Goal: Use online tool/utility: Utilize a website feature to perform a specific function

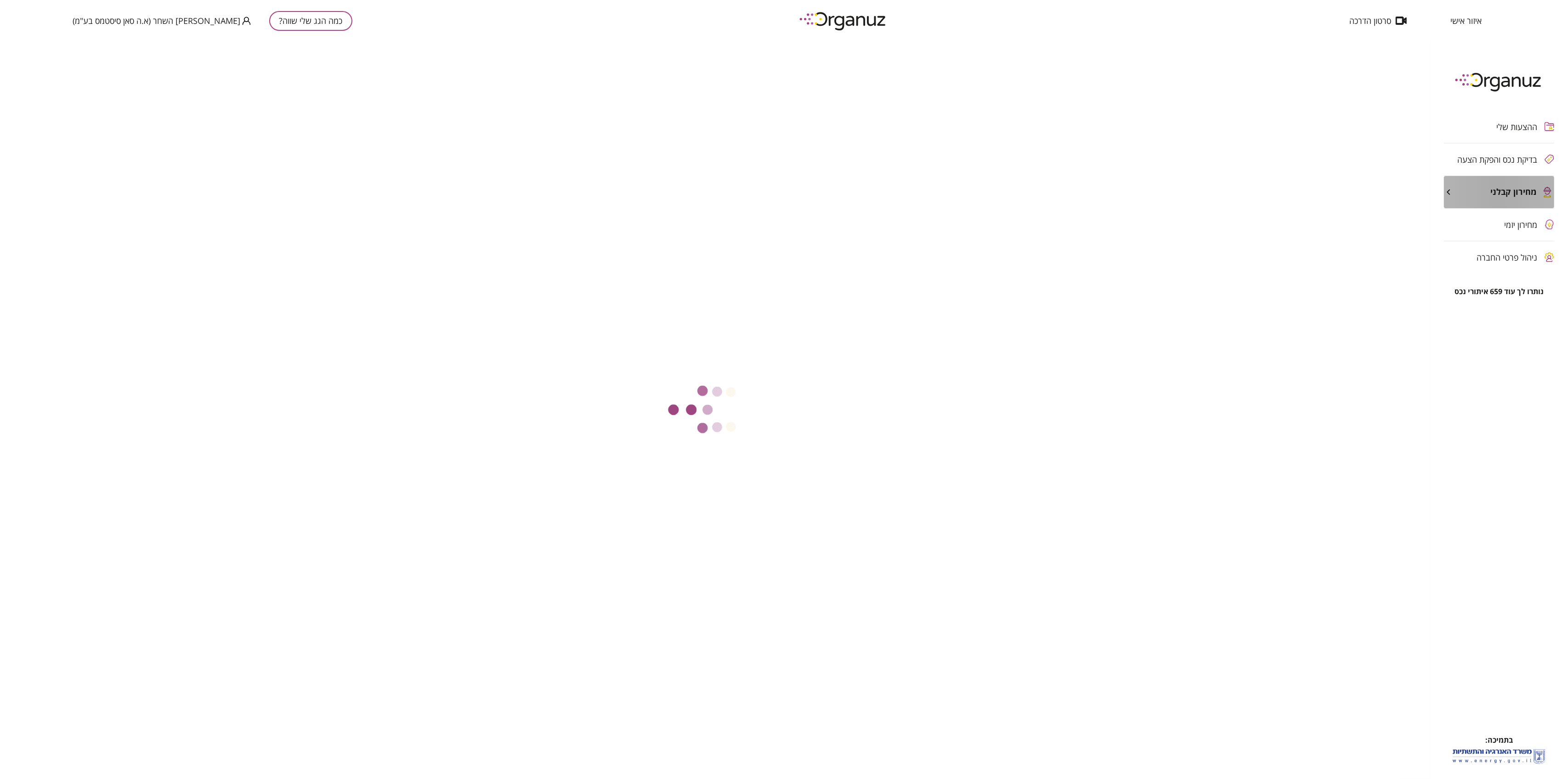
click at [1514, 200] on div "מחירון קבלני" at bounding box center [1499, 192] width 110 height 32
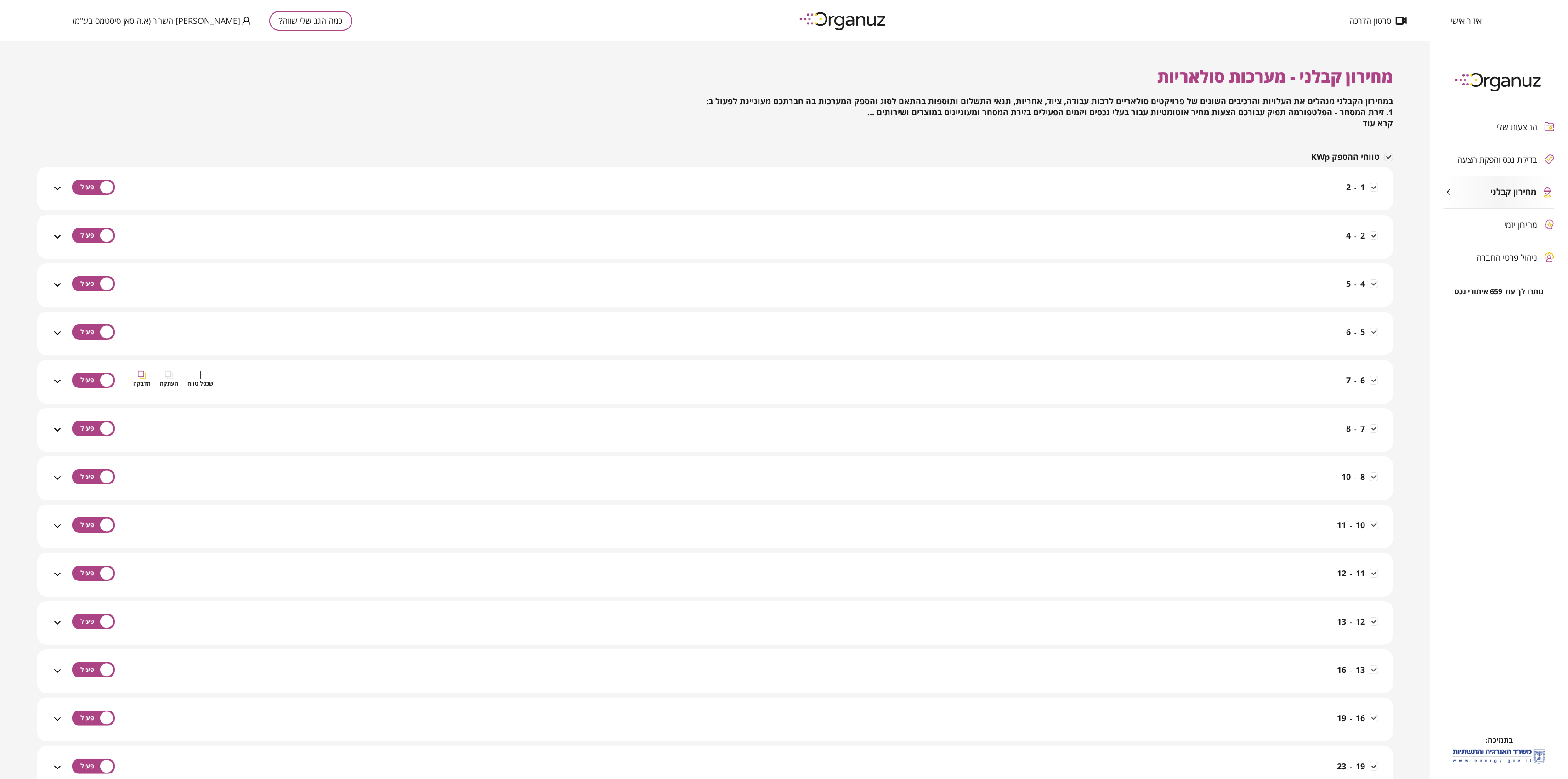
click at [1325, 378] on div "6 - 7 שכפל טווח העתקה הדבקה" at bounding box center [720, 387] width 1315 height 33
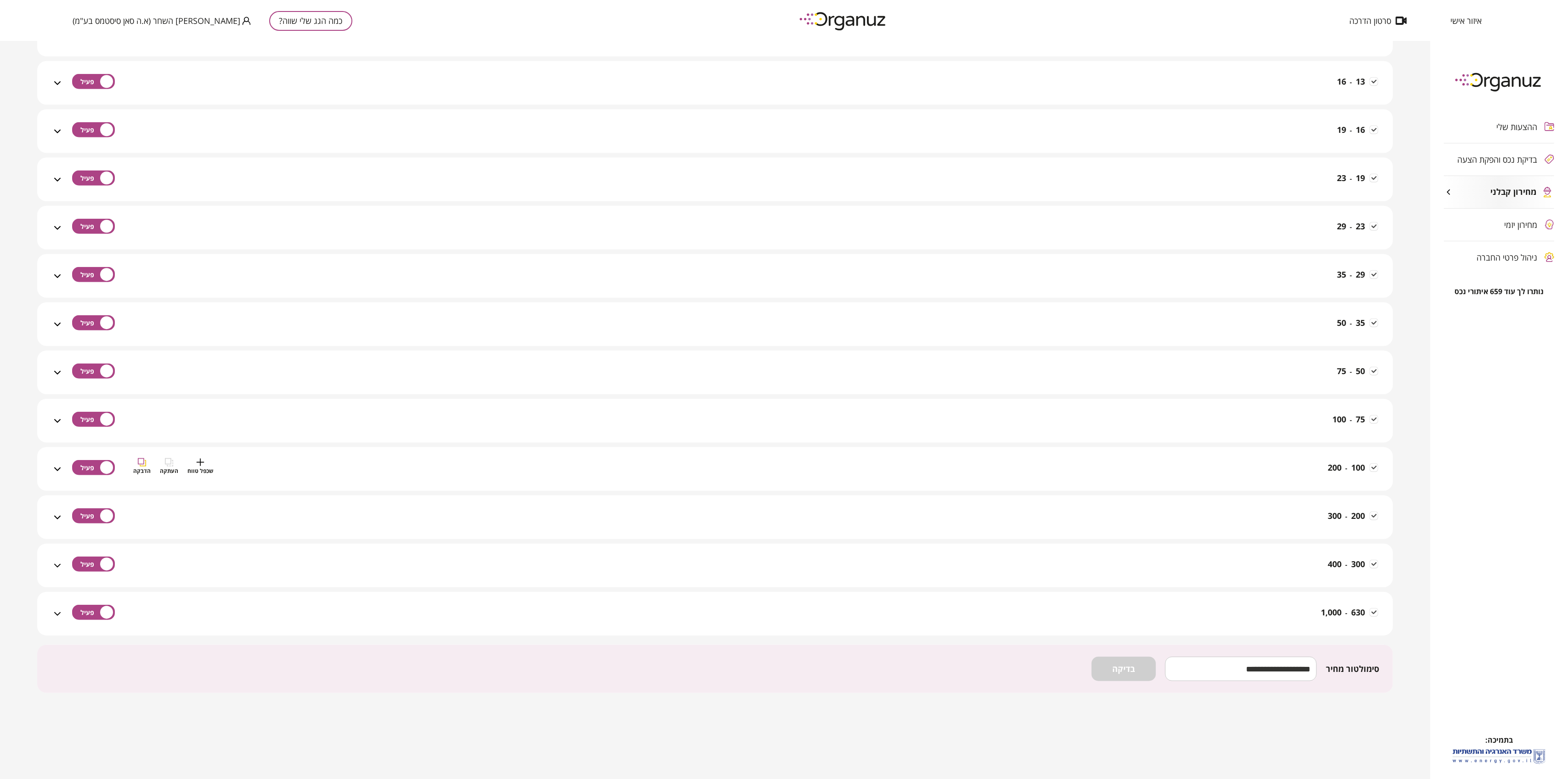
scroll to position [1070, 0]
drag, startPoint x: 1230, startPoint y: 670, endPoint x: 1224, endPoint y: 615, distance: 55.3
click at [1229, 668] on input "number" at bounding box center [1241, 668] width 152 height 27
click at [1132, 675] on button "בדיקה" at bounding box center [1124, 668] width 65 height 24
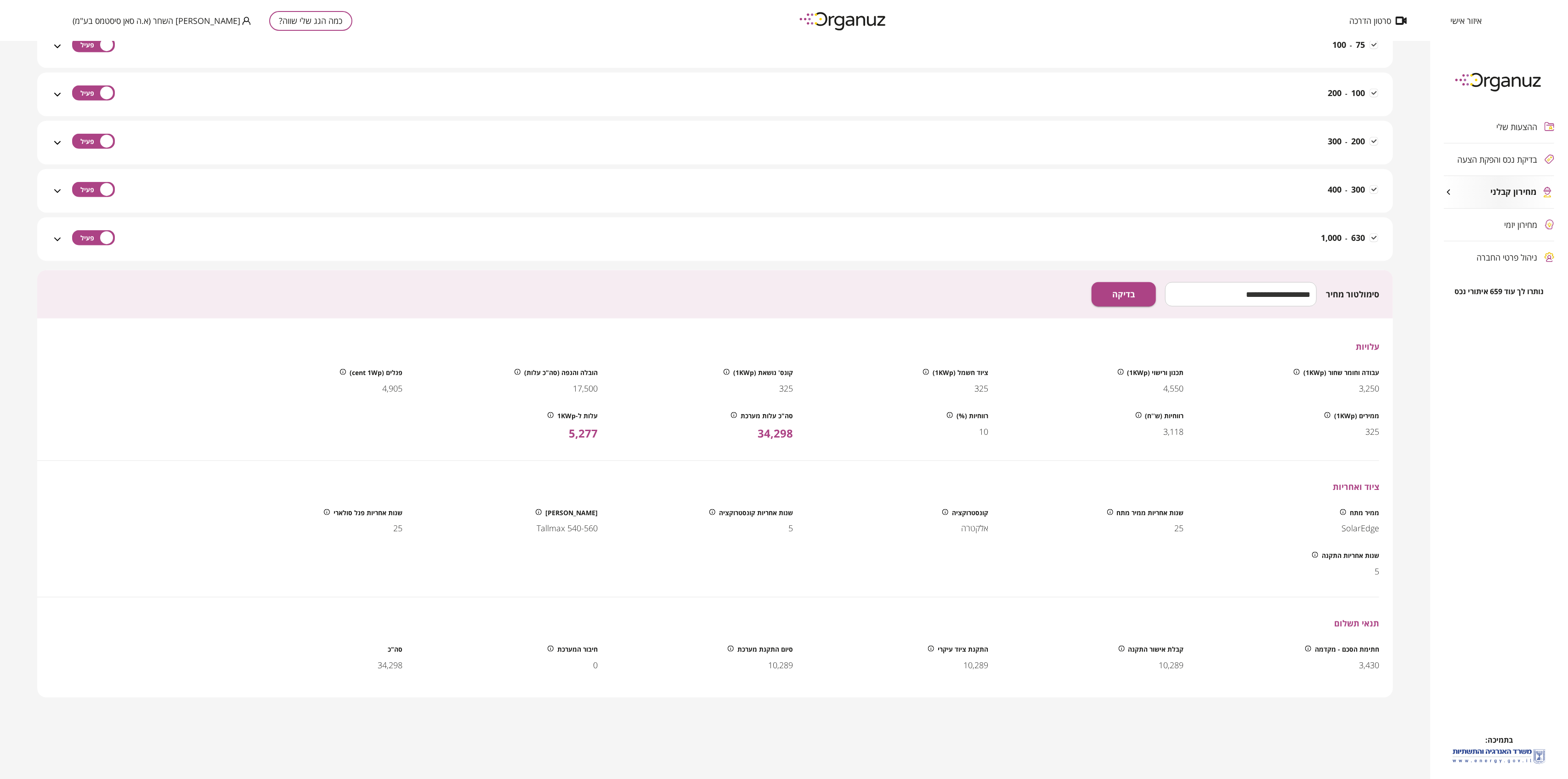
scroll to position [1449, 0]
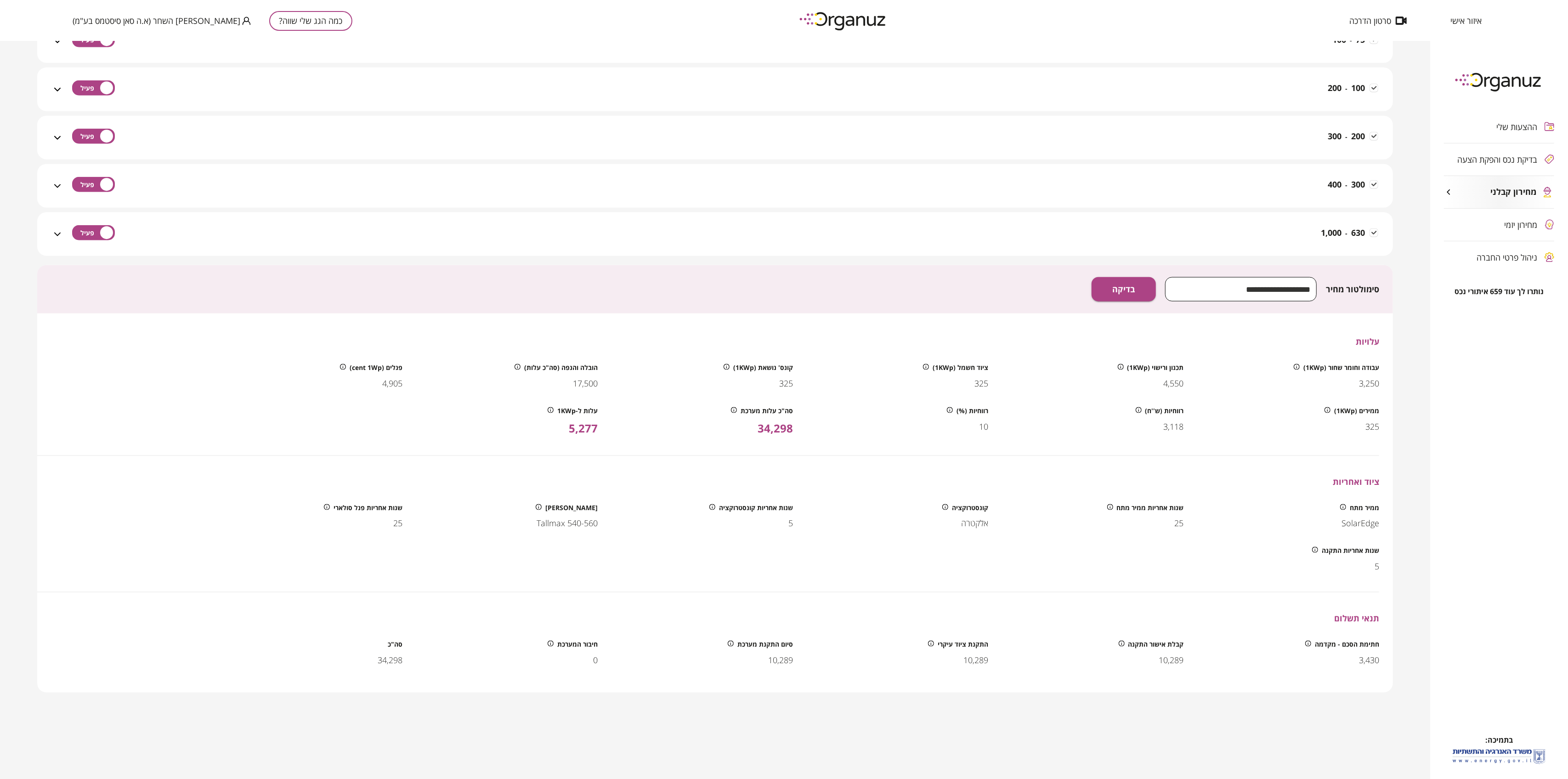
drag, startPoint x: 1262, startPoint y: 289, endPoint x: 1380, endPoint y: 285, distance: 118.1
click at [1380, 285] on div "סימולטור מחיר *** ​ בדיקה" at bounding box center [715, 289] width 1356 height 48
type input "***"
click at [1119, 289] on span "בדיקה" at bounding box center [1124, 289] width 23 height 10
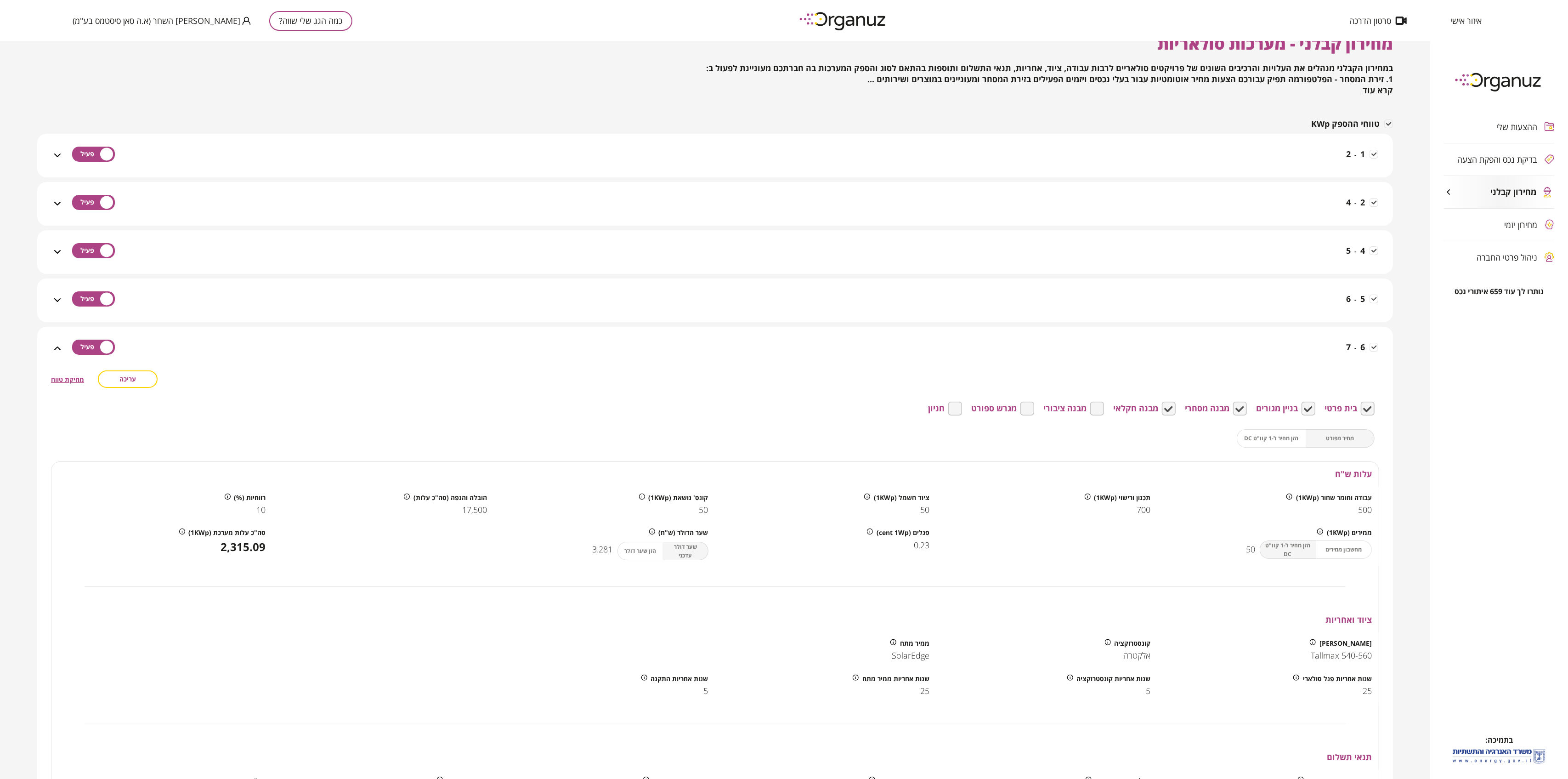
scroll to position [0, 0]
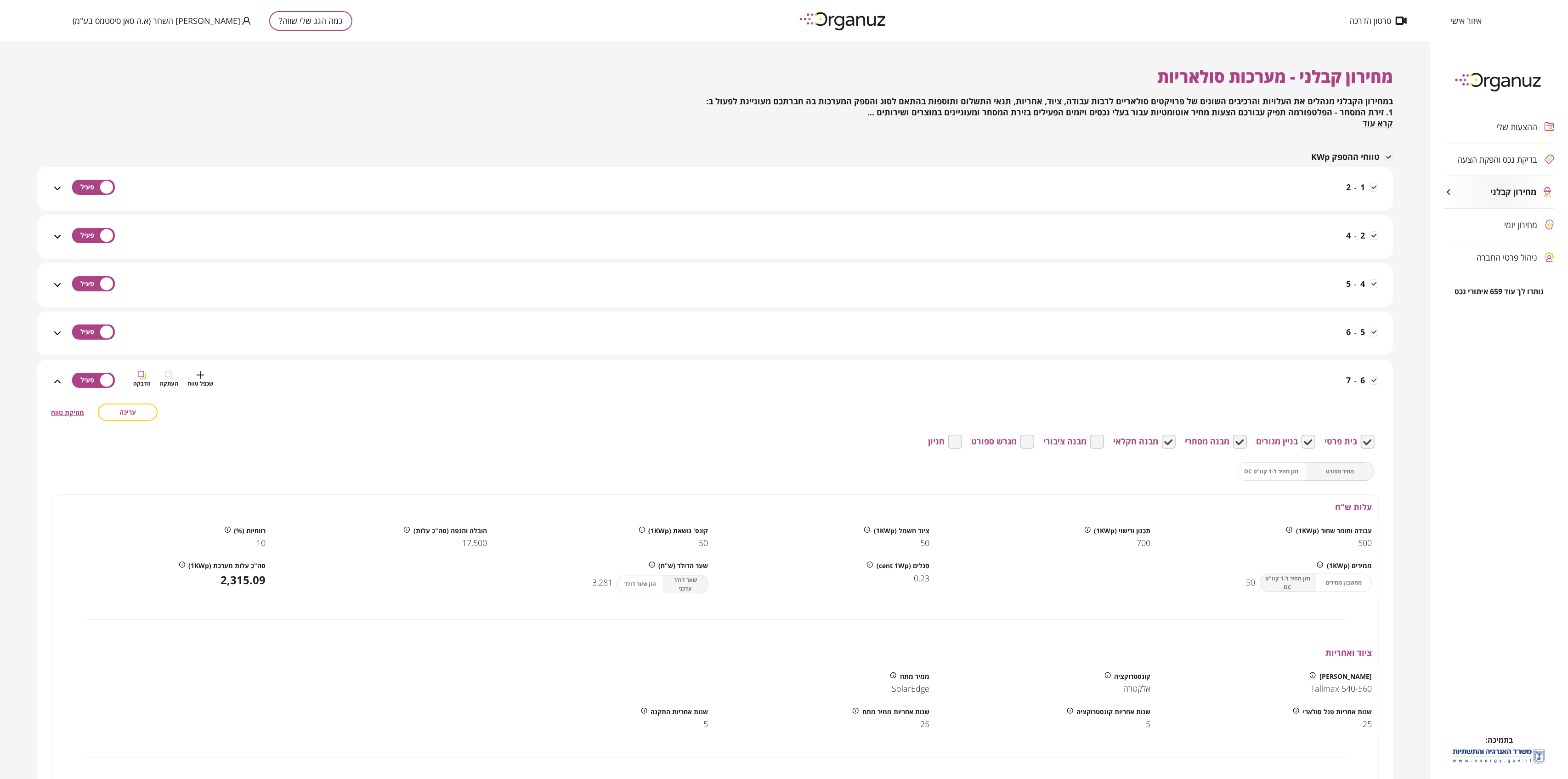
drag, startPoint x: 1296, startPoint y: 384, endPoint x: 1281, endPoint y: 387, distance: 15.3
click at [1296, 384] on div "6 - 7 שכפל טווח העתקה הדבקה" at bounding box center [720, 387] width 1315 height 33
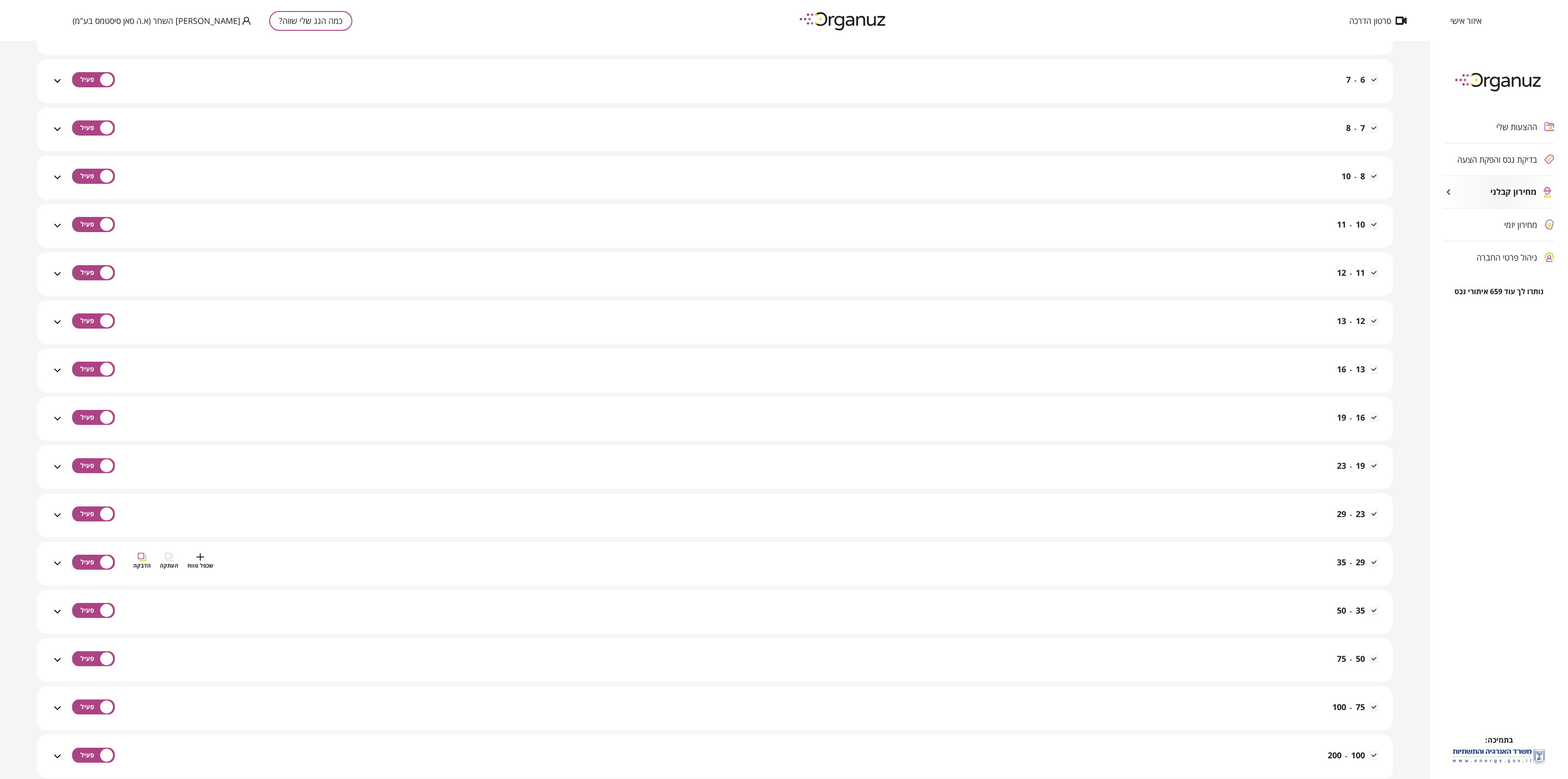
scroll to position [306, 0]
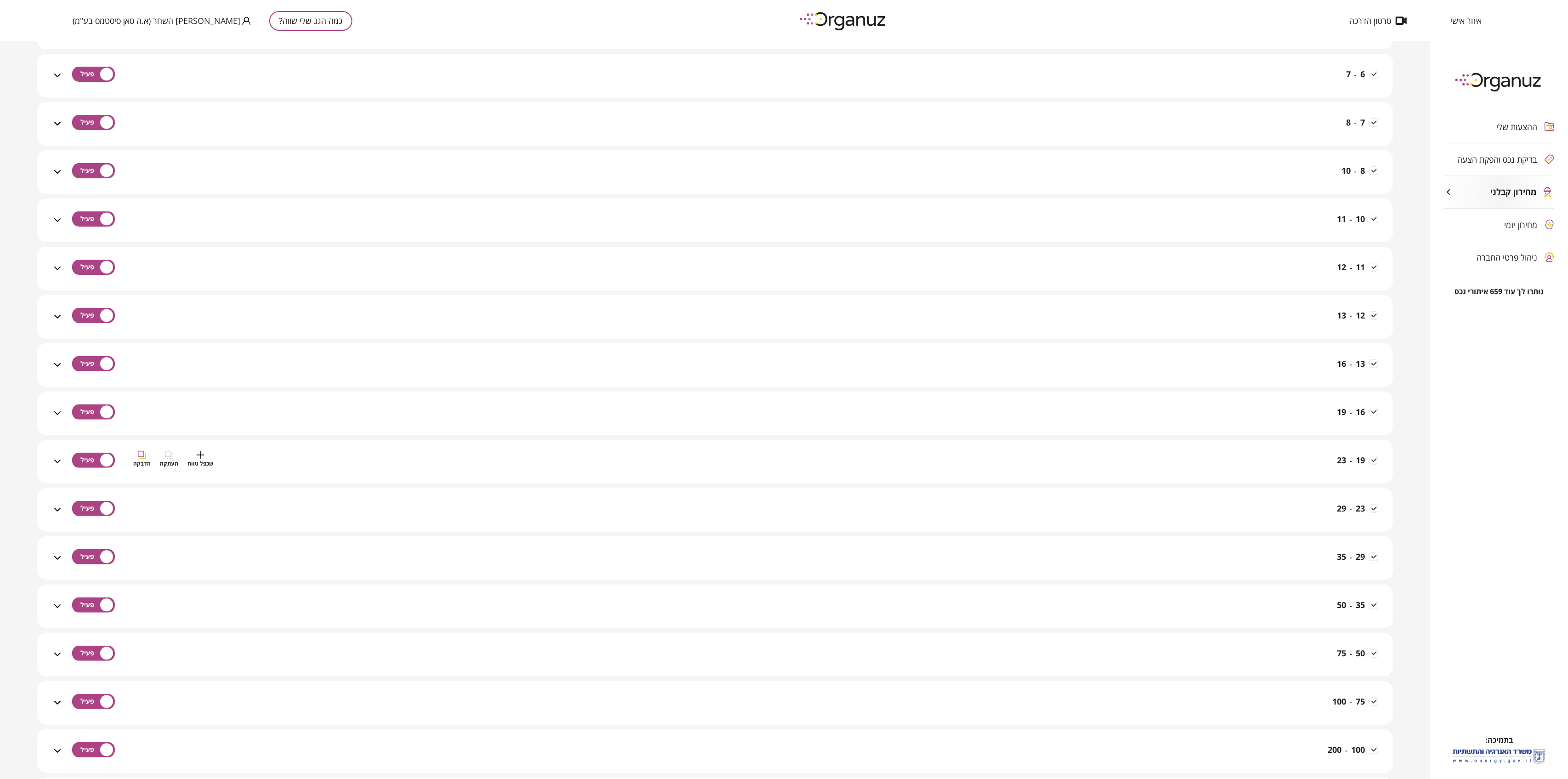
click at [1291, 451] on div "19 - 23 שכפל טווח העתקה הדבקה" at bounding box center [720, 467] width 1315 height 33
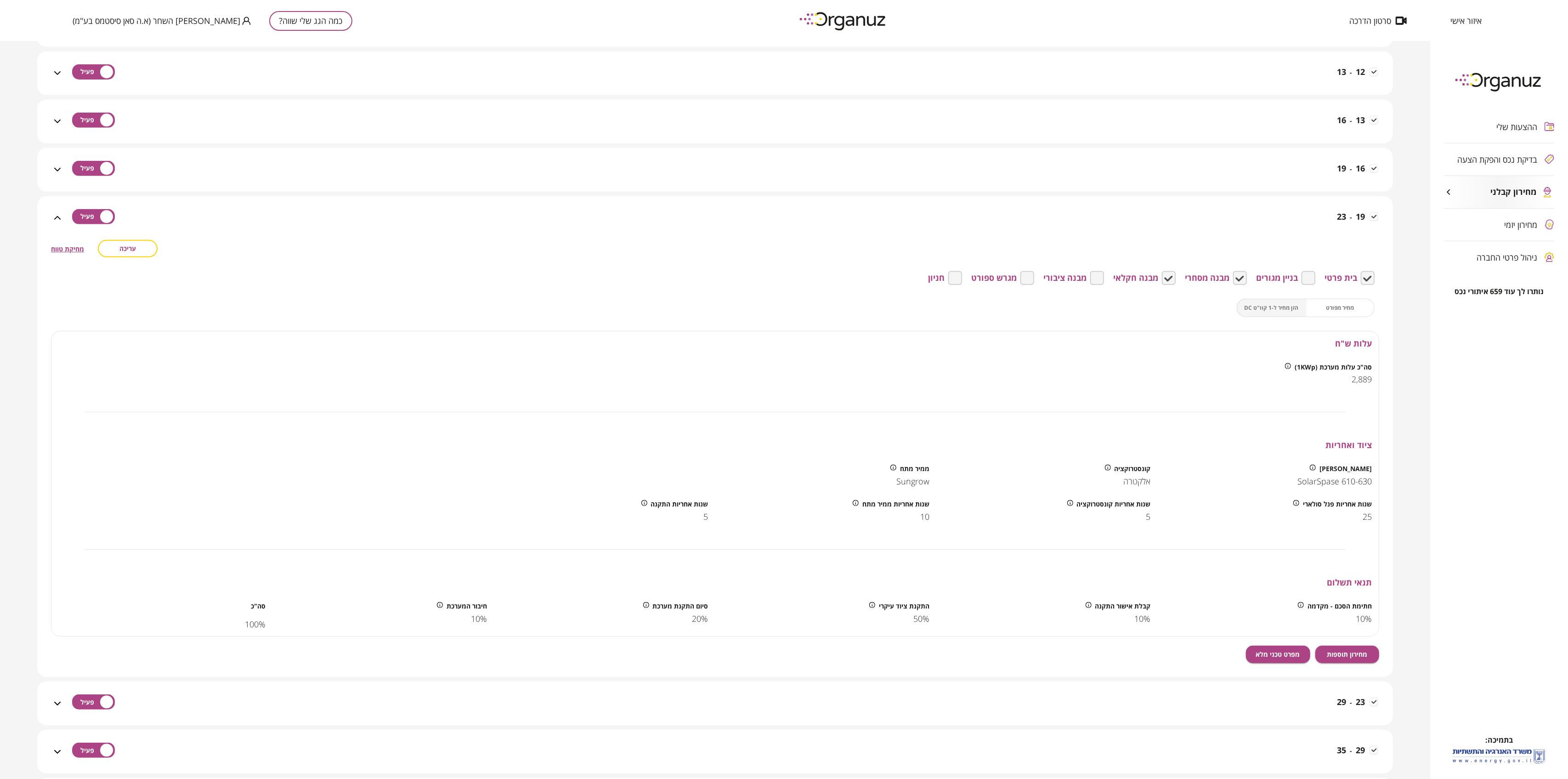
scroll to position [552, 0]
click at [136, 250] on span "עריכה" at bounding box center [127, 247] width 16 height 8
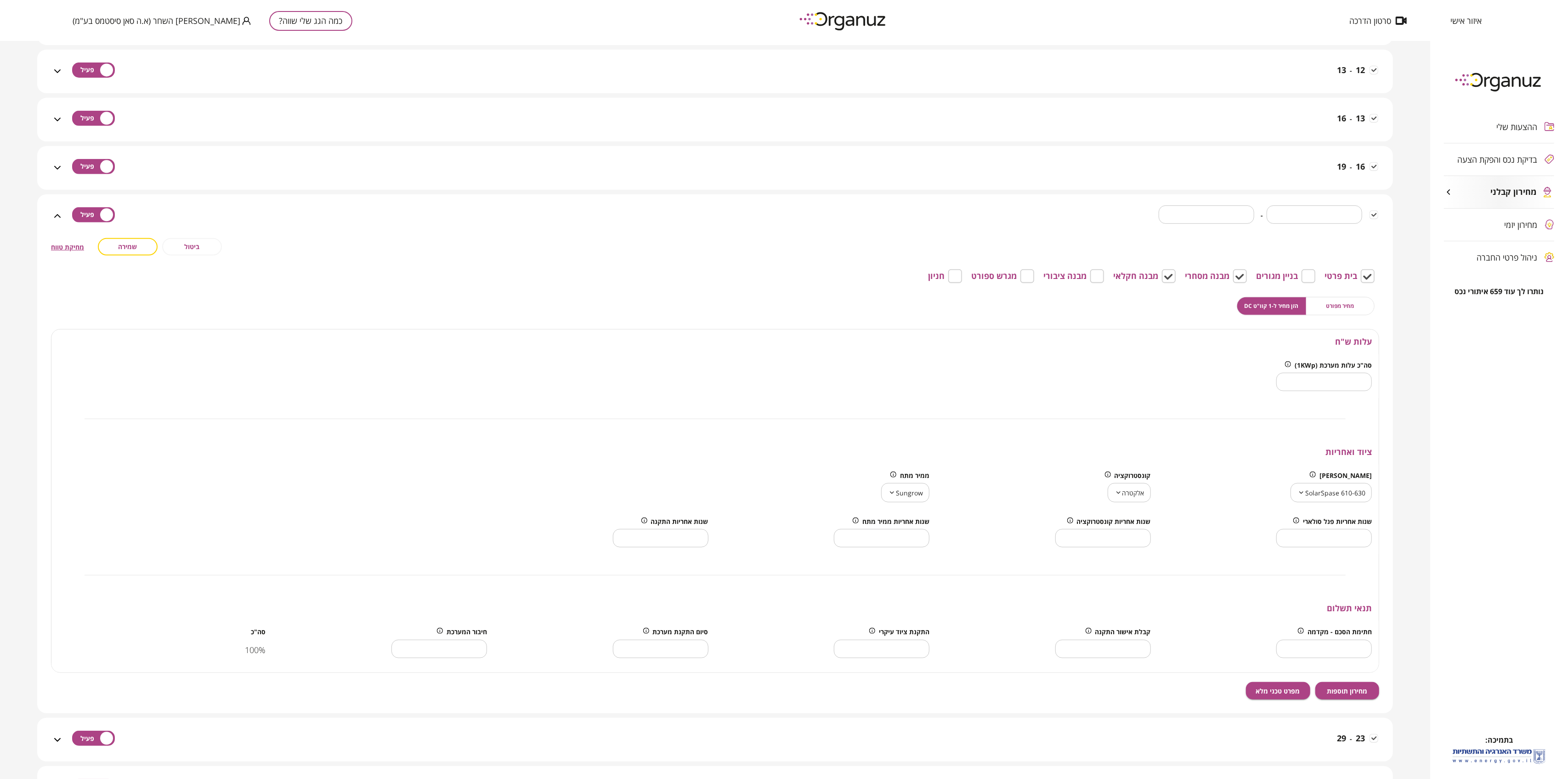
click at [1328, 500] on body "איזור אישי סרטון הדרכה כמה הגג שלי שווה? [PERSON_NAME] השחר (א.ה סאן סיסטמס בע"…" at bounding box center [784, 389] width 1568 height 779
click at [1313, 642] on li "SolarSpase 610-630" at bounding box center [1332, 644] width 116 height 16
click at [1201, 460] on div "ציוד ואחריות" at bounding box center [715, 452] width 1328 height 25
